Goal: Navigation & Orientation: Find specific page/section

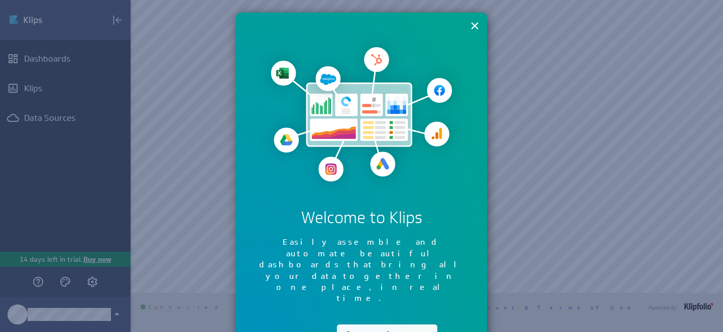
click at [377, 325] on button "Continue" at bounding box center [387, 335] width 100 height 20
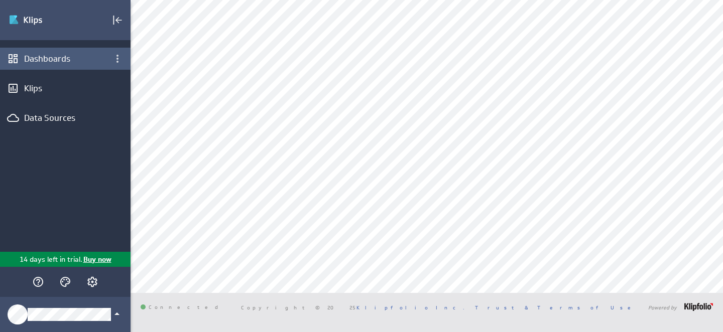
click at [79, 63] on div "Dashboards" at bounding box center [65, 58] width 82 height 11
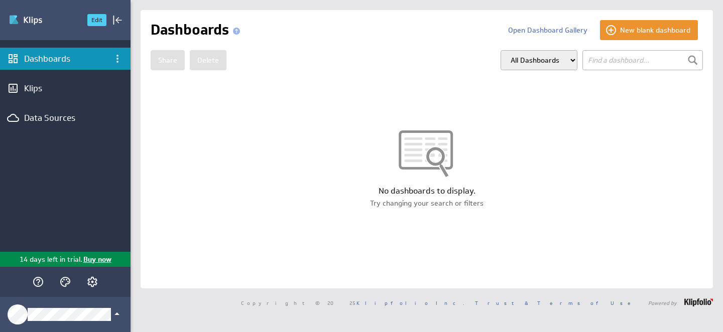
click at [24, 20] on img "Go to Dashboards" at bounding box center [44, 20] width 70 height 16
